Goal: Navigation & Orientation: Find specific page/section

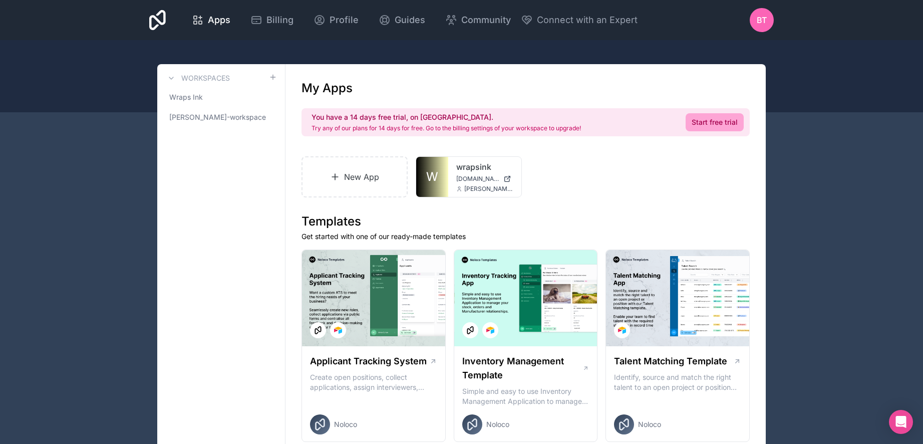
click at [441, 178] on link "W" at bounding box center [432, 177] width 32 height 40
click at [203, 96] on link "Wraps Ink" at bounding box center [221, 97] width 112 height 18
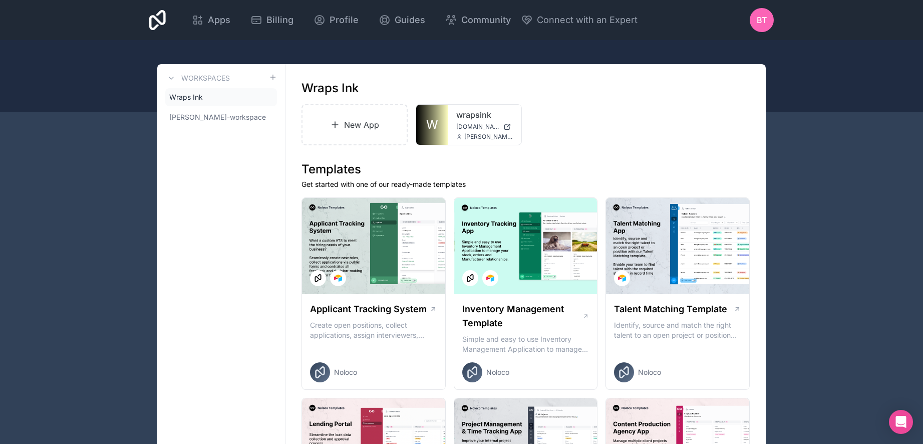
click at [0, 0] on icon at bounding box center [0, 0] width 0 height 0
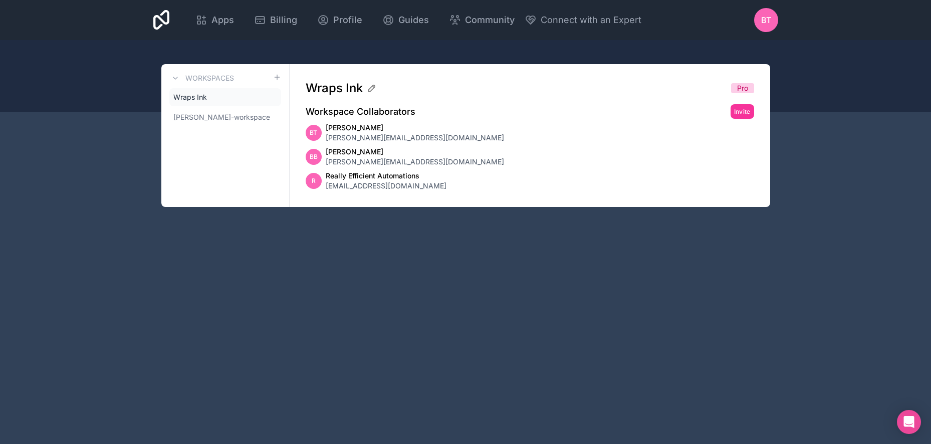
click at [202, 94] on span "Wraps Ink" at bounding box center [190, 97] width 34 height 10
click at [194, 96] on span "Wraps Ink" at bounding box center [190, 97] width 34 height 10
click at [185, 93] on span "Wraps Ink" at bounding box center [190, 97] width 34 height 10
click at [154, 23] on icon at bounding box center [161, 20] width 17 height 20
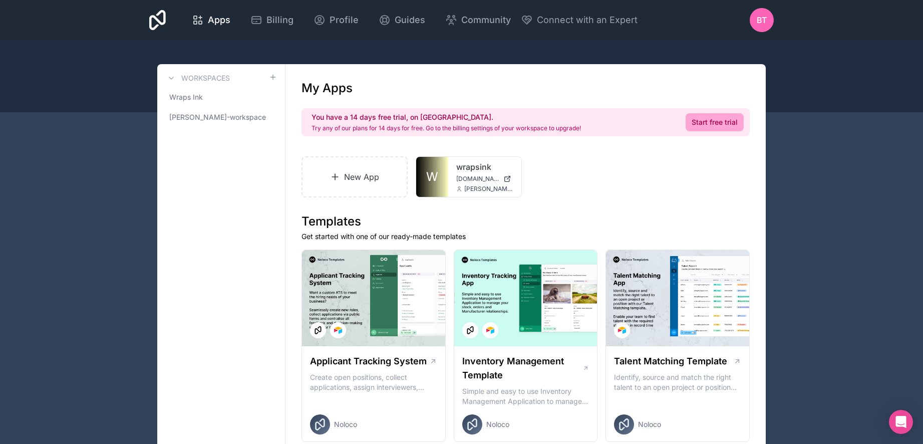
click at [204, 17] on div "Apps" at bounding box center [211, 20] width 39 height 14
click at [0, 0] on icon at bounding box center [0, 0] width 0 height 0
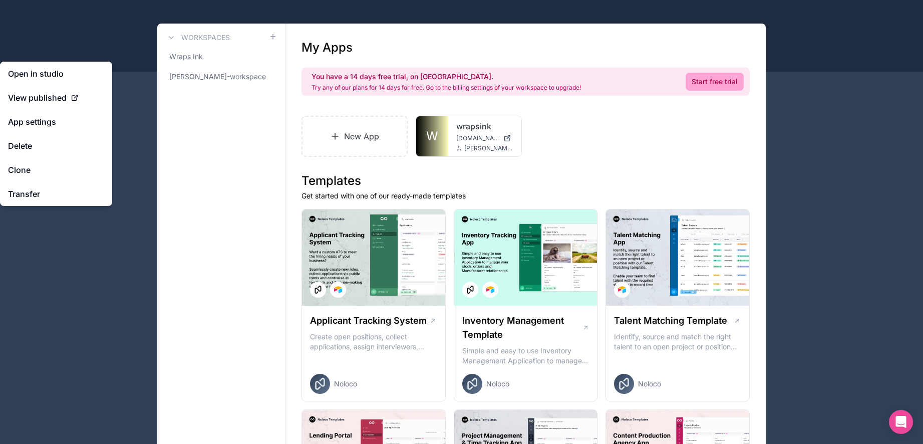
scroll to position [100, 0]
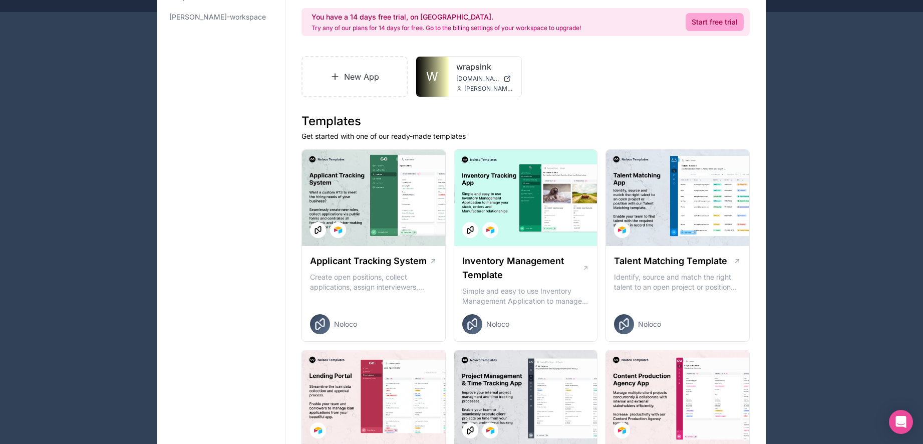
click at [469, 62] on link "wrapsink" at bounding box center [484, 67] width 57 height 12
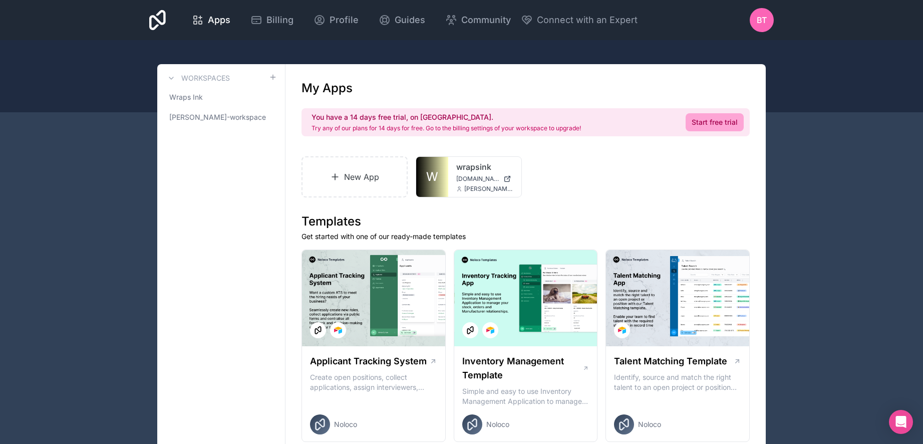
click at [0, 0] on icon at bounding box center [0, 0] width 0 height 0
click at [183, 98] on span "Wraps Ink" at bounding box center [186, 97] width 34 height 10
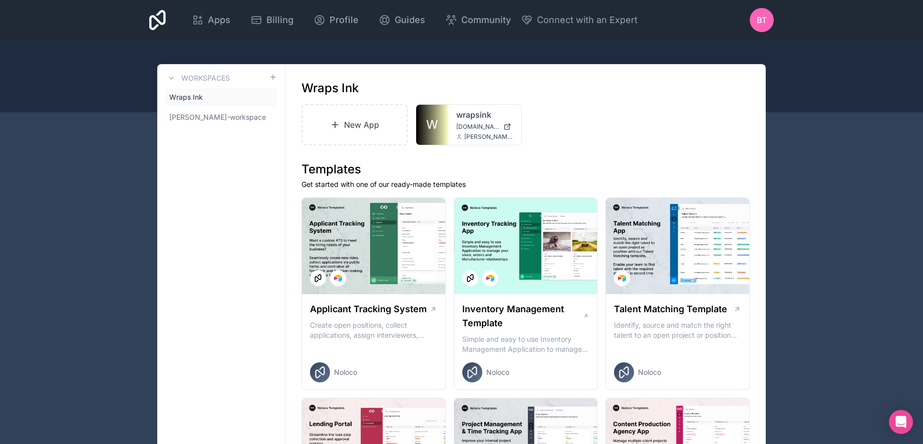
click at [183, 98] on span "Wraps Ink" at bounding box center [186, 97] width 34 height 10
click at [0, 0] on icon at bounding box center [0, 0] width 0 height 0
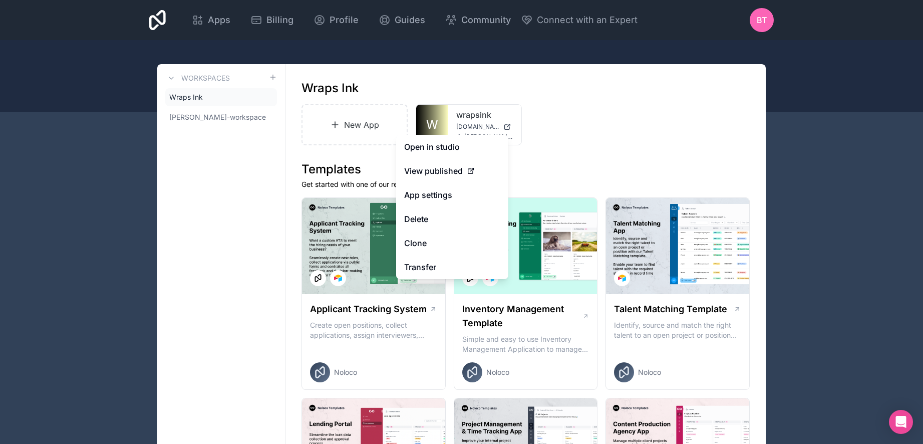
click at [443, 147] on link "Open in studio" at bounding box center [452, 147] width 112 height 24
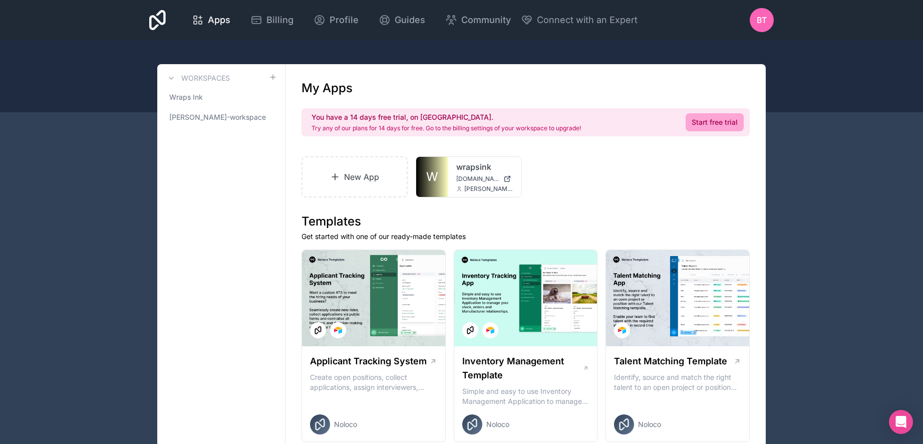
click at [474, 177] on span "[DOMAIN_NAME]" at bounding box center [477, 179] width 43 height 8
click at [464, 164] on link "wrapsink" at bounding box center [484, 167] width 57 height 12
click at [0, 0] on icon at bounding box center [0, 0] width 0 height 0
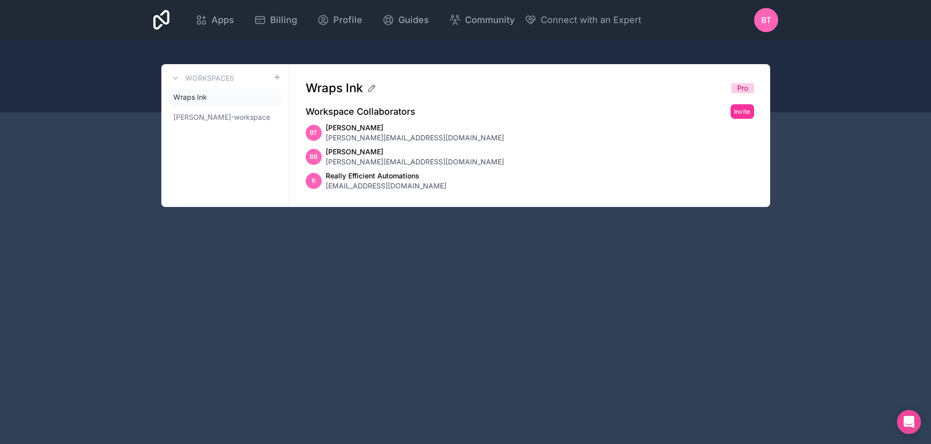
click at [0, 0] on icon at bounding box center [0, 0] width 0 height 0
click at [202, 93] on span "Wraps Ink" at bounding box center [190, 97] width 34 height 10
click at [184, 94] on span "Wraps Ink" at bounding box center [190, 97] width 34 height 10
click at [177, 78] on icon at bounding box center [175, 78] width 4 height 2
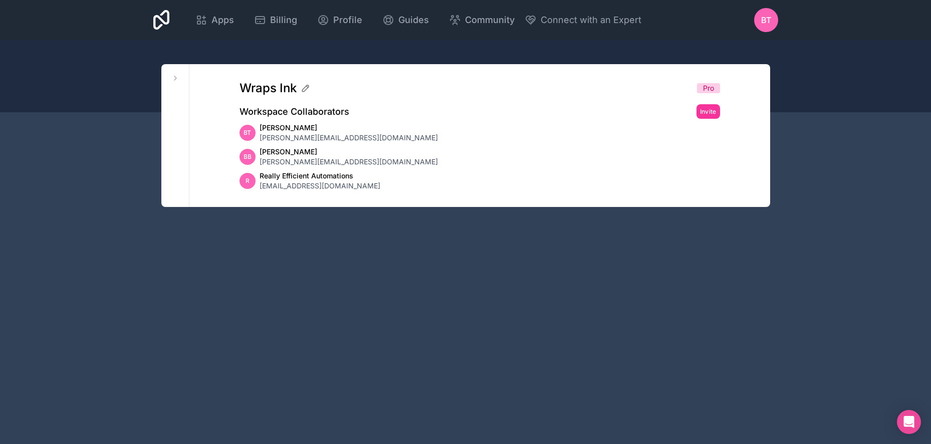
click at [178, 76] on icon at bounding box center [175, 78] width 8 height 8
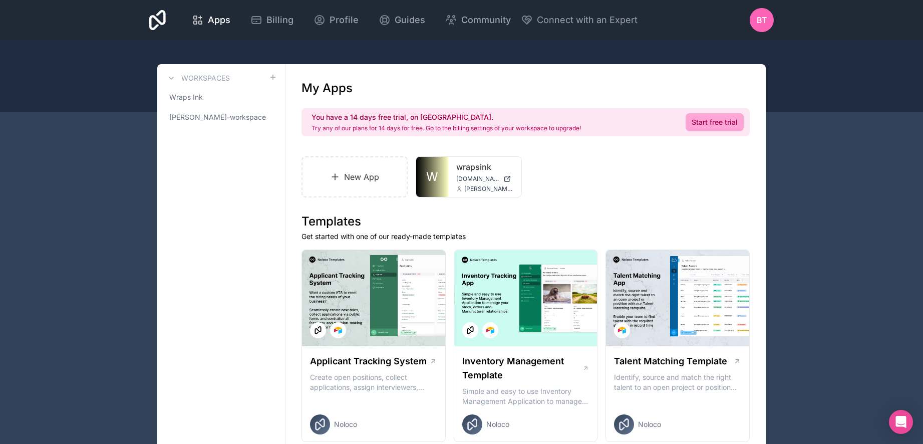
click at [436, 165] on link "W" at bounding box center [432, 177] width 32 height 40
